Goal: Transaction & Acquisition: Purchase product/service

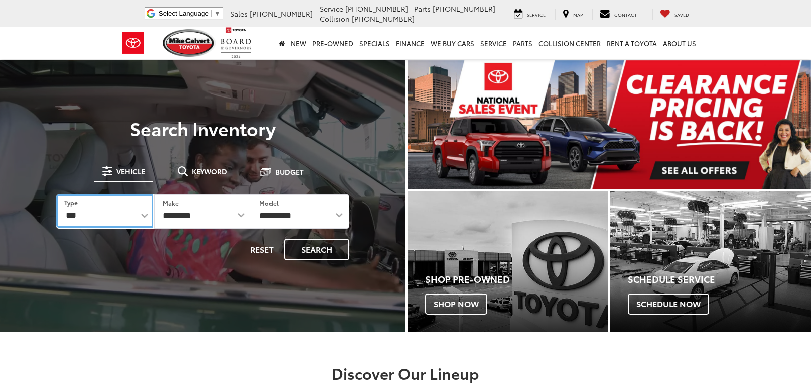
click at [121, 209] on select "*** *** **** *********" at bounding box center [104, 211] width 97 height 34
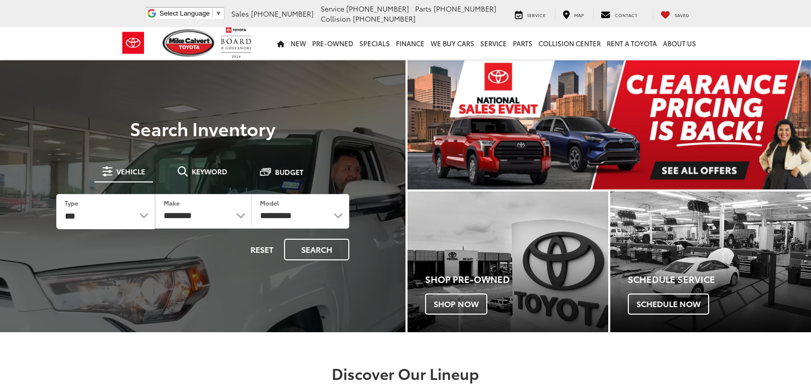
click at [169, 260] on div "Reset Search" at bounding box center [202, 250] width 293 height 22
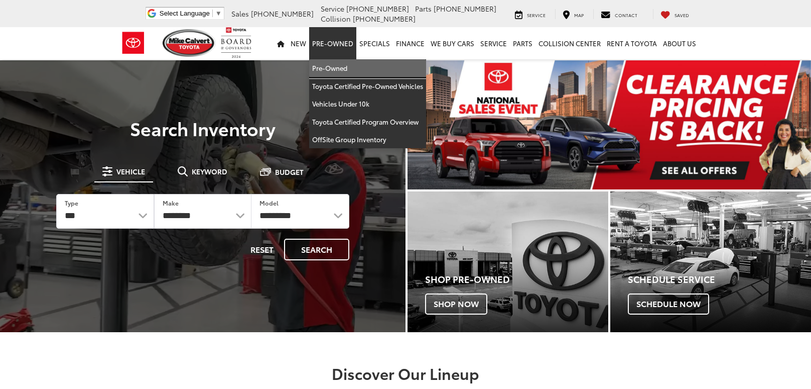
click at [325, 62] on link "Pre-Owned" at bounding box center [367, 68] width 117 height 18
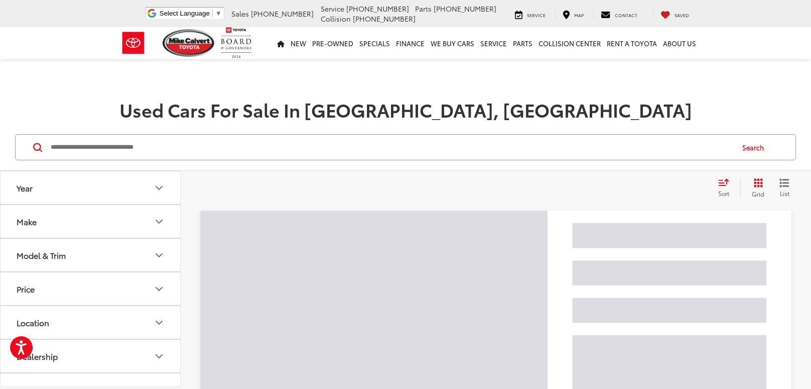
click at [307, 145] on input "Search by Make, Model, or Keyword" at bounding box center [391, 147] width 683 height 24
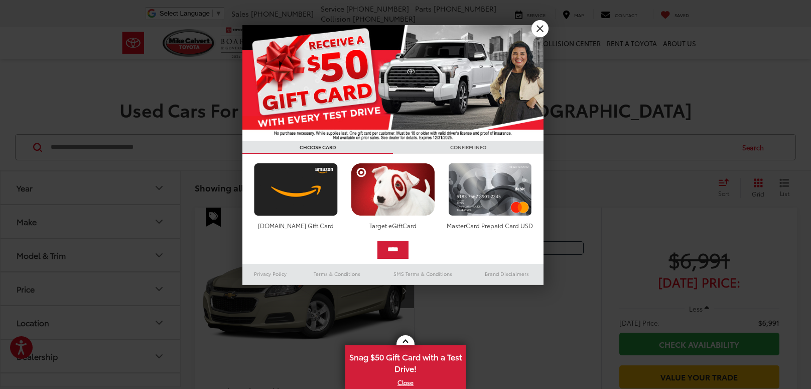
click at [543, 141] on h3 "CONFIRM INFO" at bounding box center [468, 147] width 151 height 13
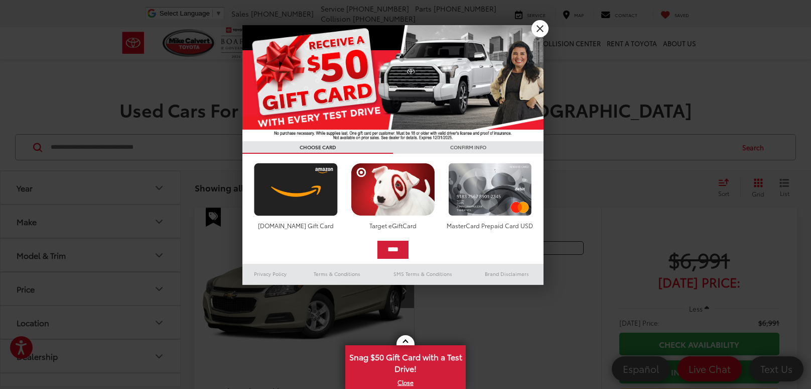
click at [178, 67] on div at bounding box center [405, 194] width 811 height 389
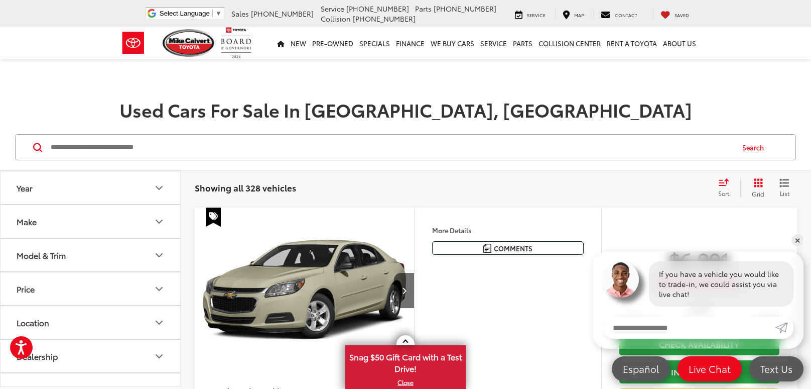
click at [281, 157] on input "Search by Make, Model, or Keyword" at bounding box center [391, 147] width 683 height 24
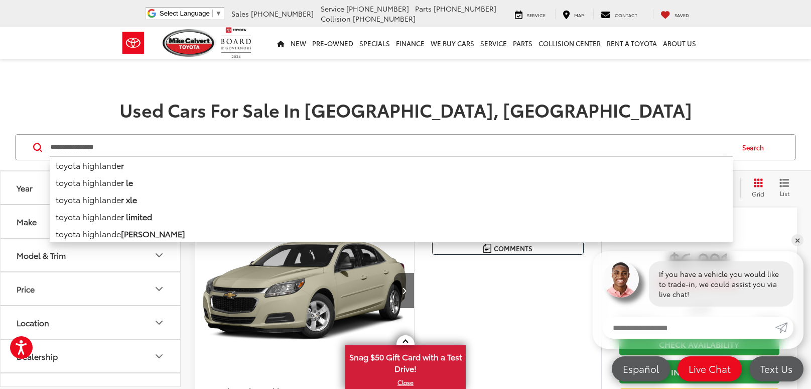
type input "**********"
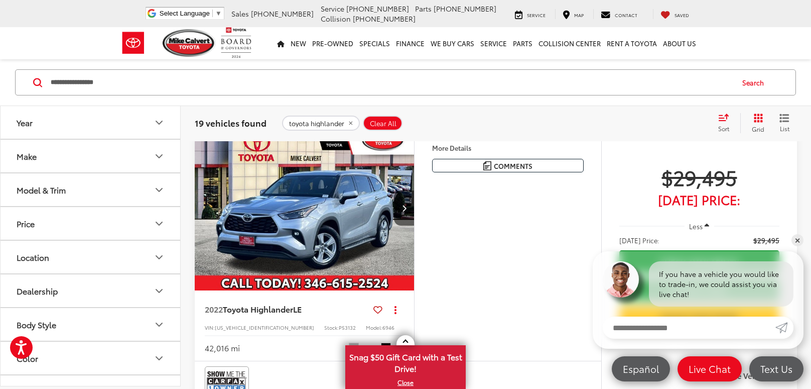
scroll to position [971, 0]
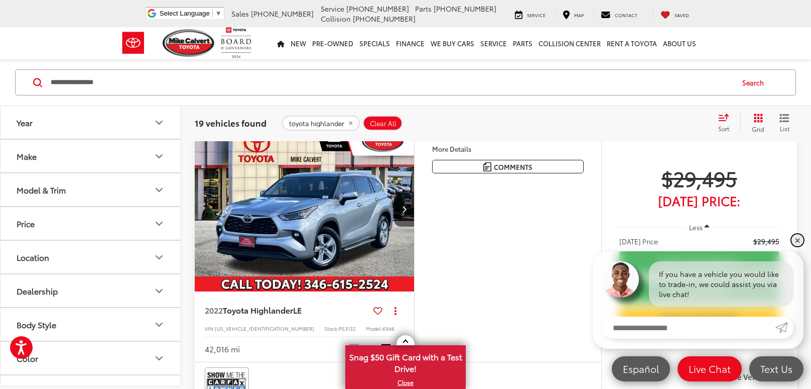
click at [796, 243] on link "✕" at bounding box center [798, 240] width 12 height 12
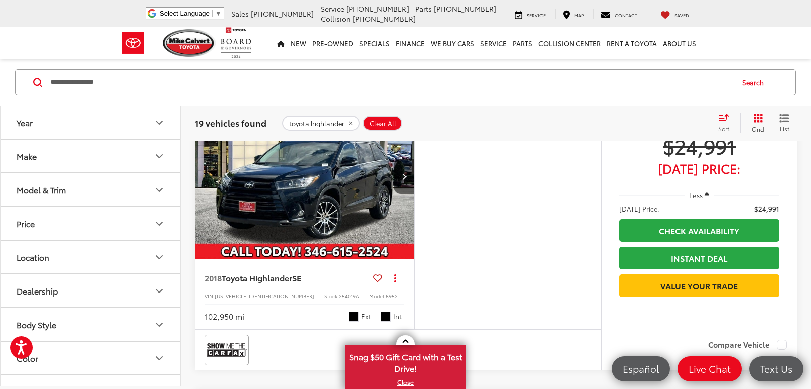
scroll to position [708, 0]
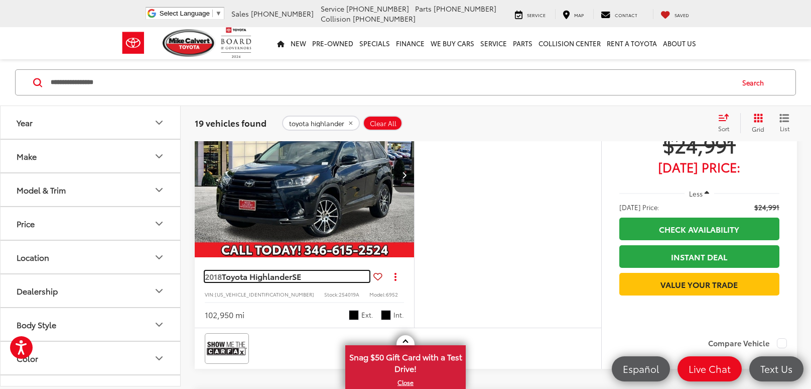
click at [285, 282] on span "Toyota Highlander" at bounding box center [257, 276] width 70 height 12
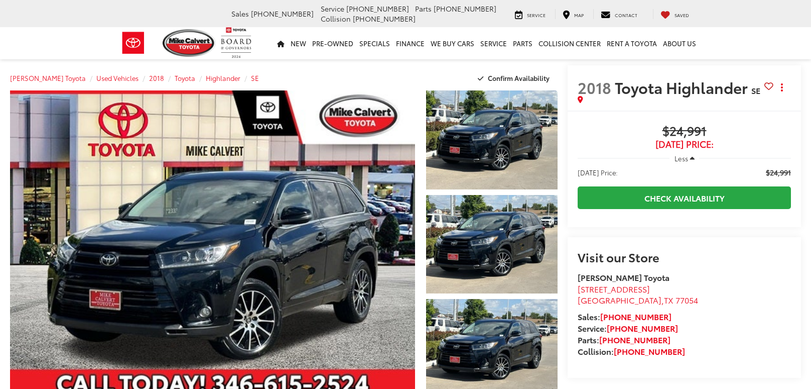
scroll to position [21, 0]
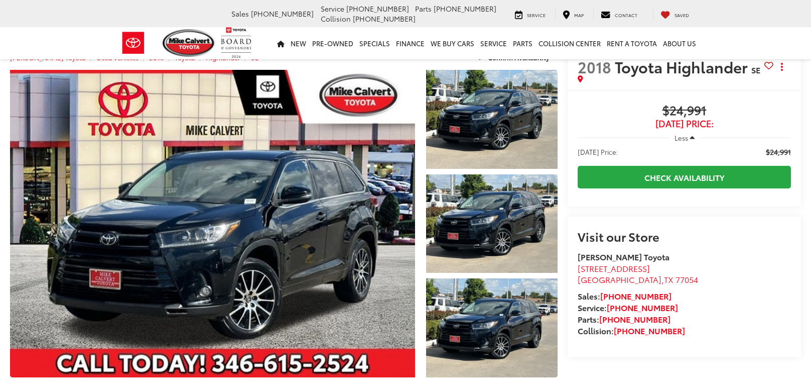
click at [679, 141] on span "Less" at bounding box center [682, 137] width 14 height 9
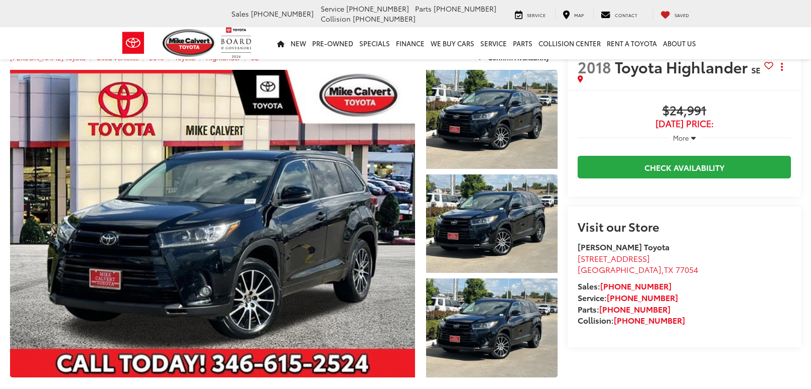
click at [679, 141] on span "More" at bounding box center [681, 137] width 16 height 9
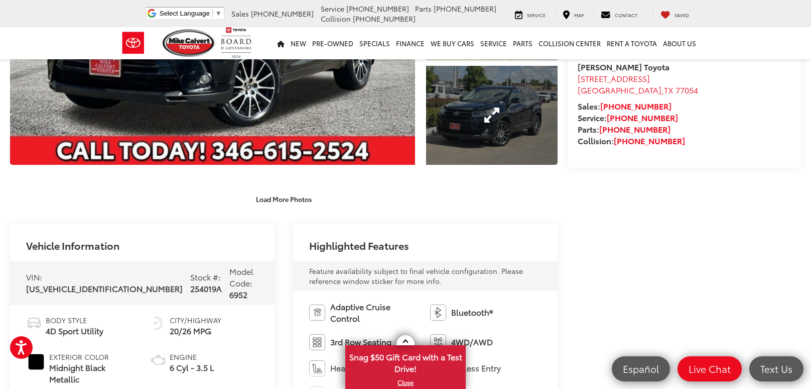
scroll to position [0, 0]
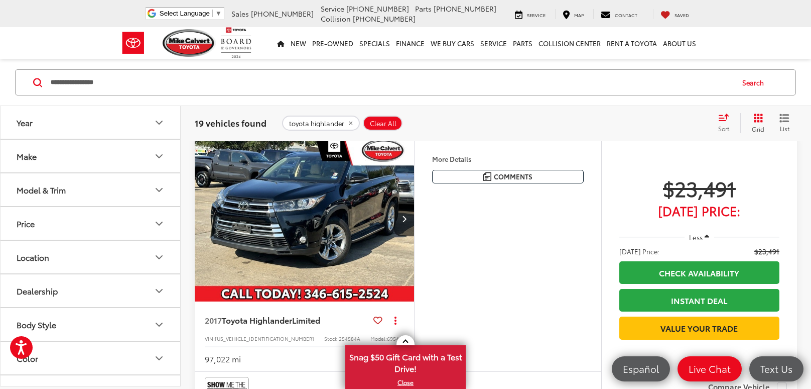
scroll to position [376, 0]
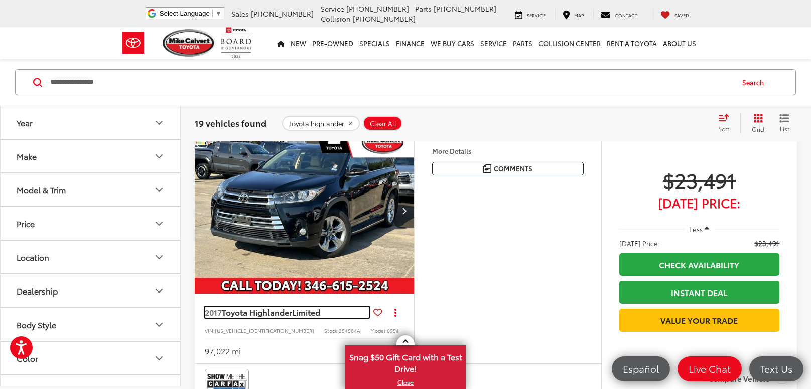
click at [267, 317] on span "Toyota Highlander" at bounding box center [257, 312] width 70 height 12
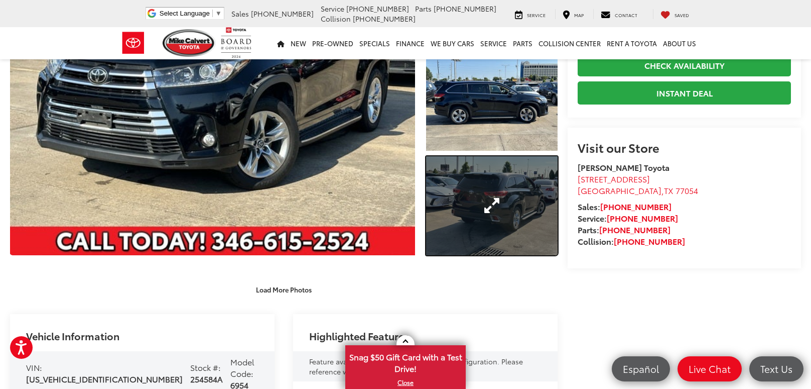
click at [543, 245] on link "Expand Photo 3" at bounding box center [492, 205] width 132 height 99
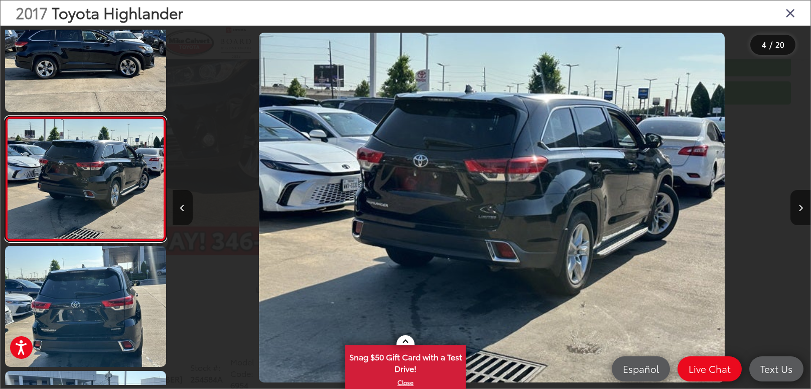
scroll to position [0, 1915]
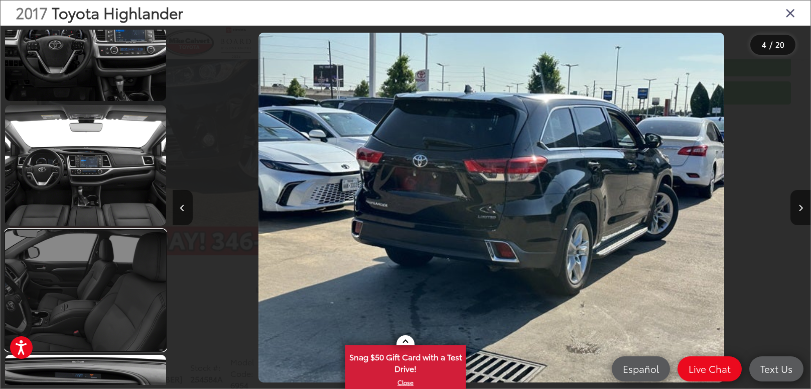
click at [109, 313] on link at bounding box center [85, 289] width 161 height 121
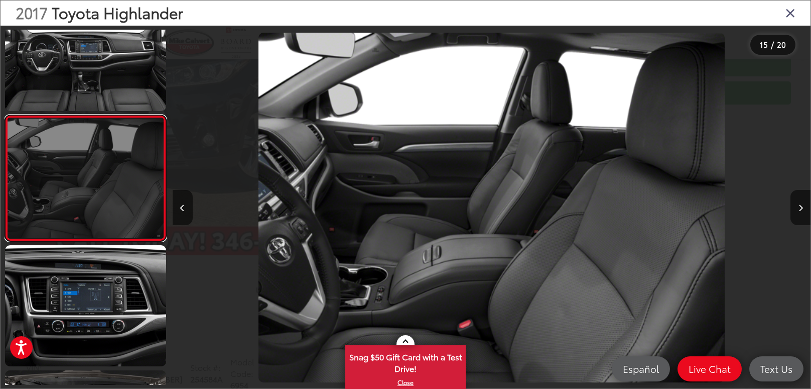
scroll to position [0, 8938]
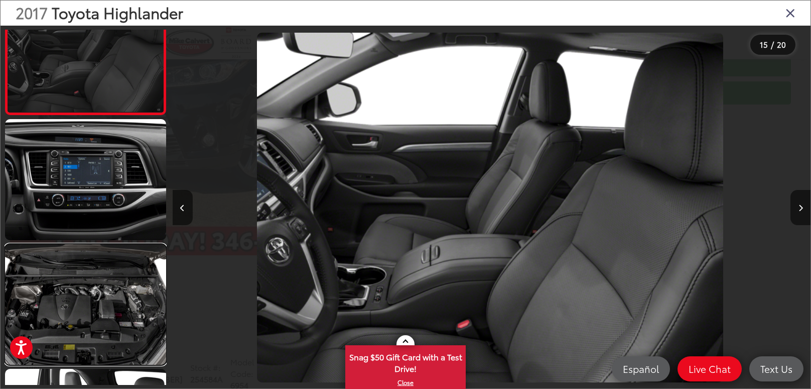
click at [109, 313] on link at bounding box center [85, 304] width 161 height 121
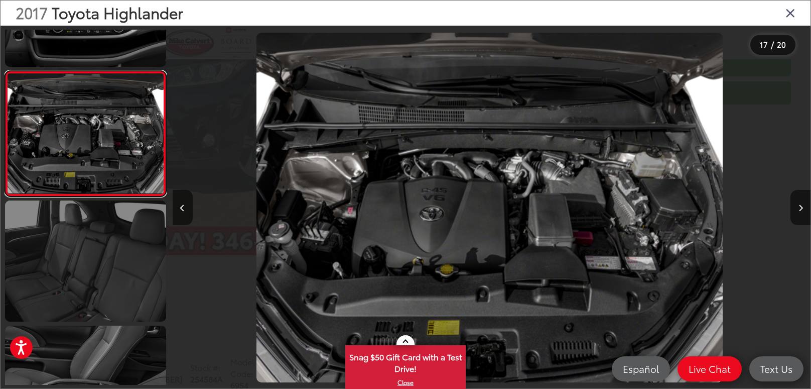
scroll to position [1957, 0]
click at [111, 305] on link at bounding box center [85, 260] width 161 height 121
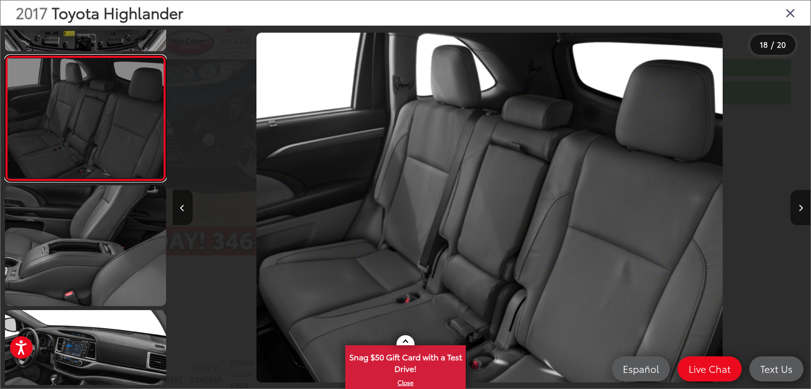
scroll to position [2102, 0]
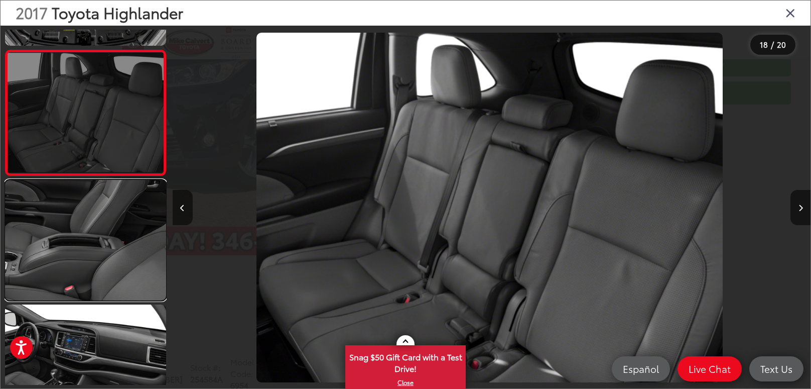
click at [95, 236] on link at bounding box center [85, 240] width 161 height 121
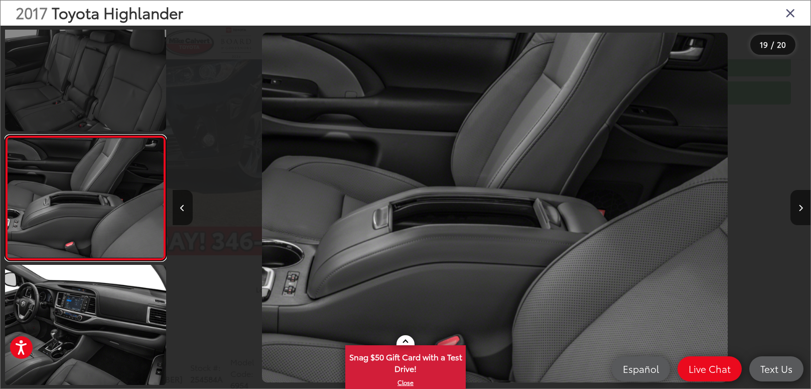
scroll to position [0, 11491]
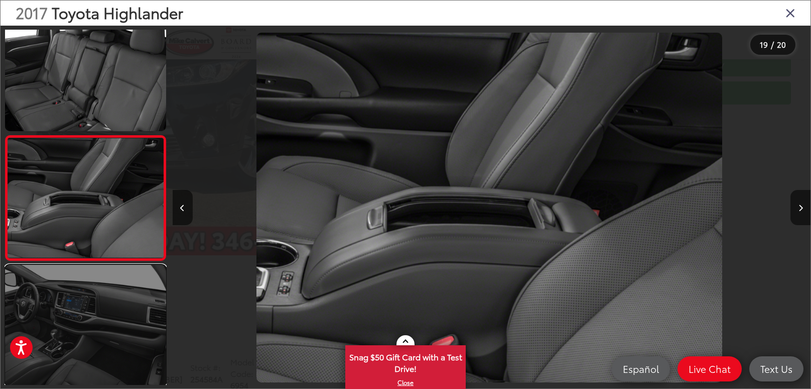
click at [102, 306] on link at bounding box center [85, 325] width 161 height 121
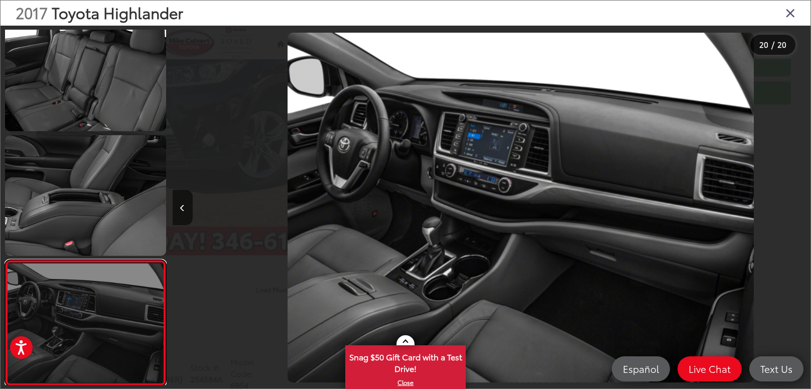
scroll to position [0, 12130]
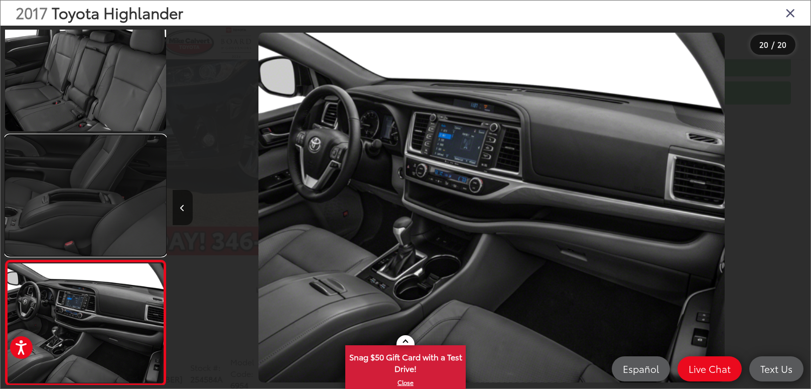
click at [93, 223] on link at bounding box center [85, 195] width 161 height 121
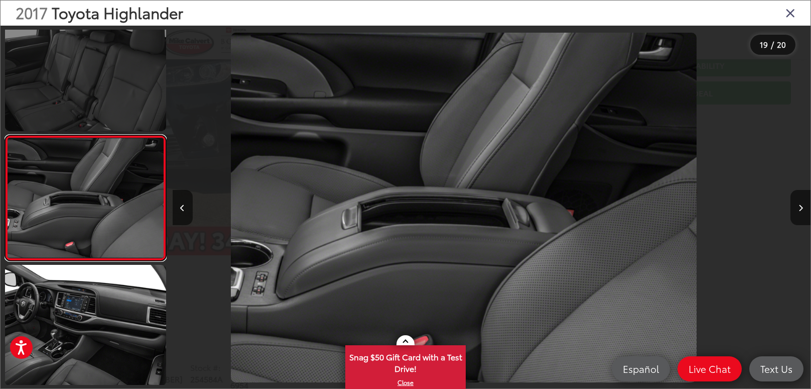
scroll to position [0, 11491]
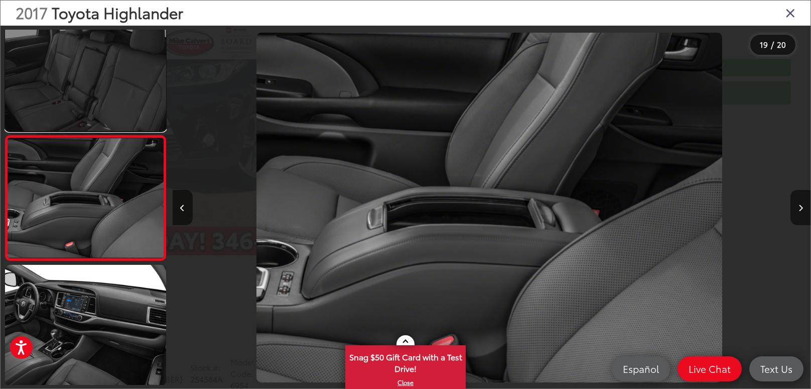
click at [92, 101] on link at bounding box center [85, 70] width 161 height 121
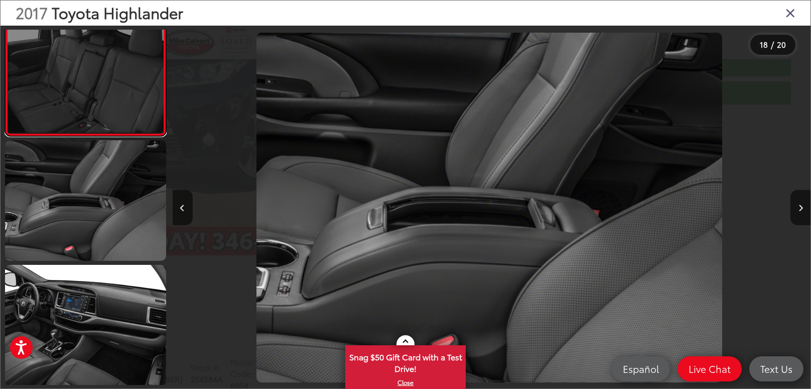
scroll to position [0, 0]
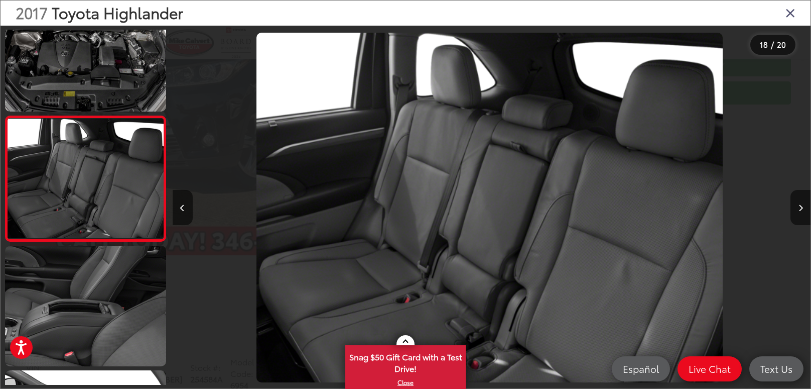
click at [794, 9] on icon "Close gallery" at bounding box center [791, 12] width 10 height 13
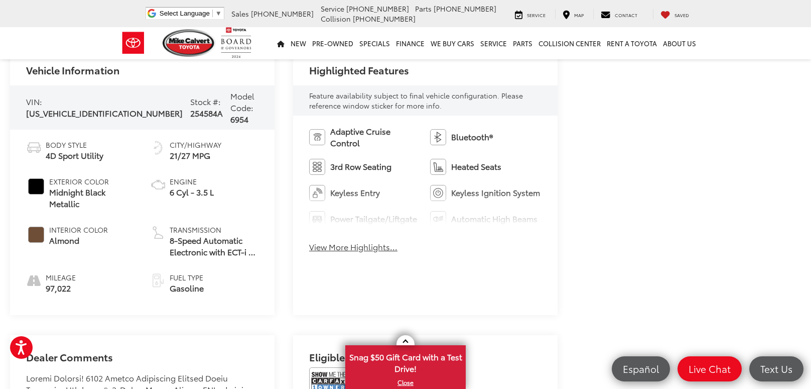
scroll to position [409, 0]
click at [362, 251] on button "View More Highlights..." at bounding box center [353, 247] width 88 height 12
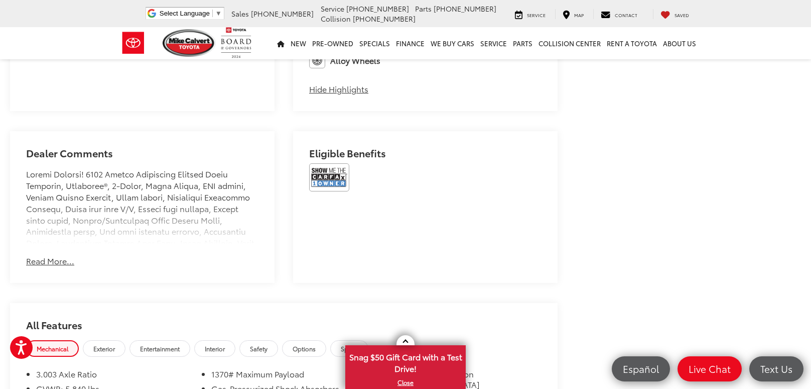
scroll to position [703, 0]
click at [338, 179] on img at bounding box center [329, 178] width 40 height 28
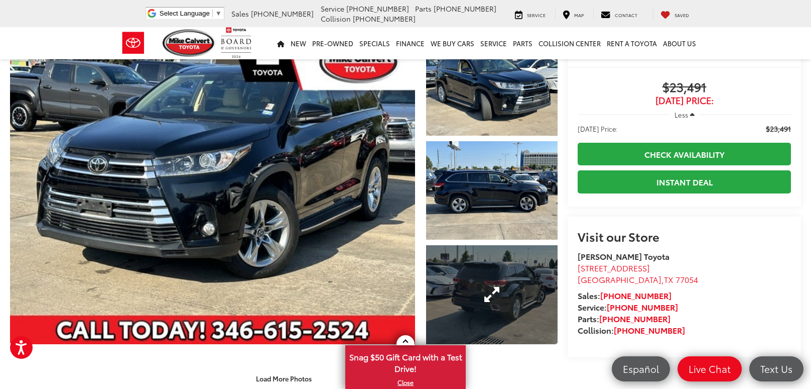
scroll to position [73, 0]
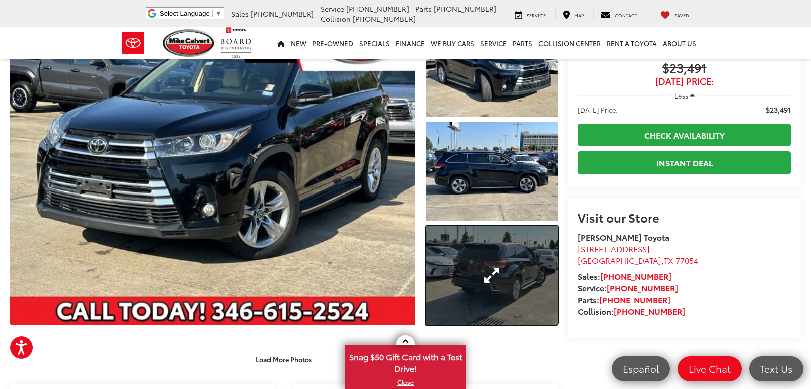
click at [502, 296] on link "Expand Photo 3" at bounding box center [492, 275] width 132 height 99
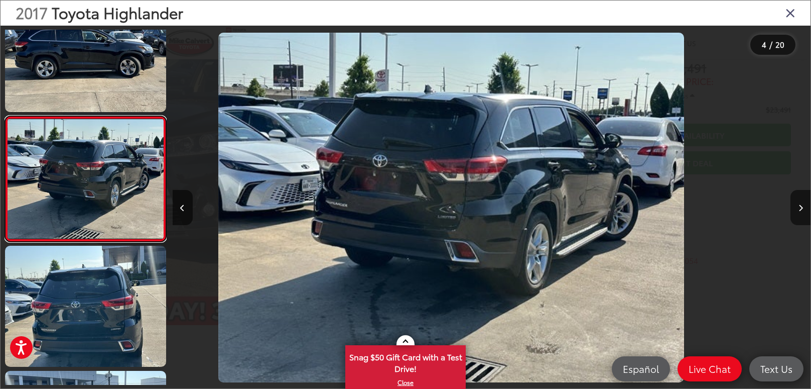
scroll to position [0, 1915]
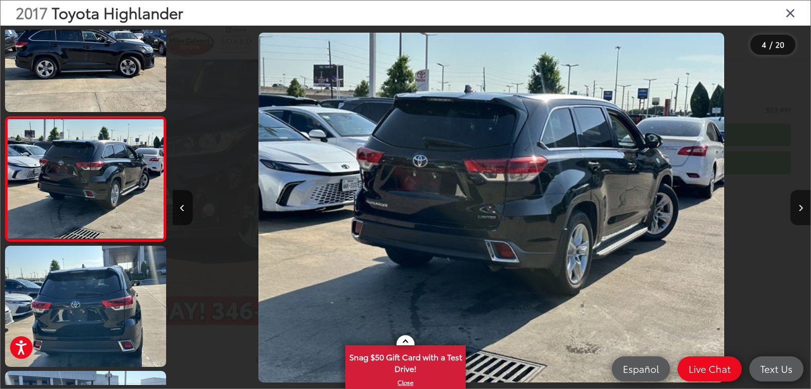
click at [790, 16] on icon "Close gallery" at bounding box center [791, 12] width 10 height 13
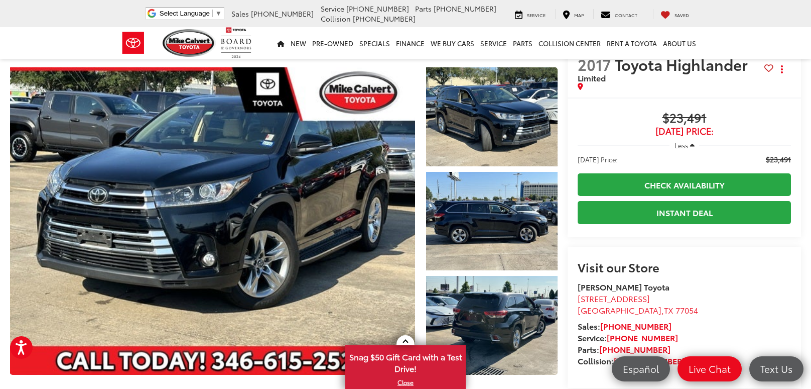
scroll to position [0, 0]
